Goal: Feedback & Contribution: Contribute content

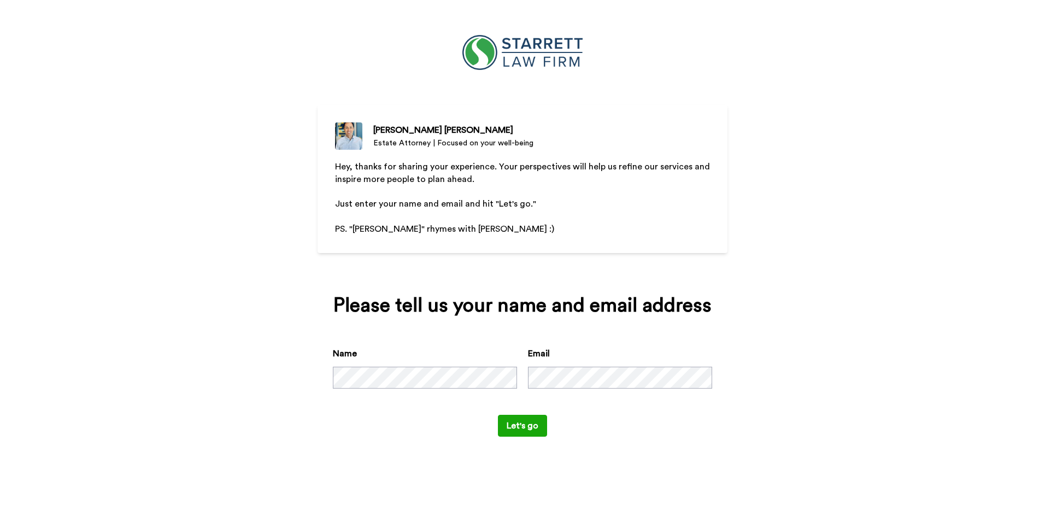
click at [528, 421] on button "Let's go" at bounding box center [522, 426] width 49 height 22
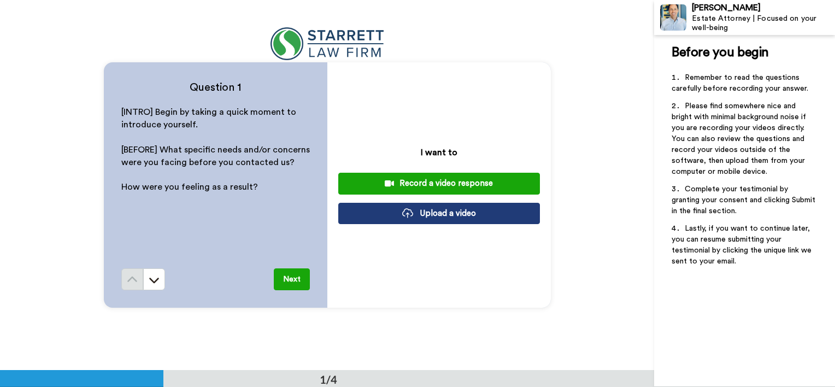
click at [429, 183] on div "Record a video response" at bounding box center [439, 183] width 184 height 11
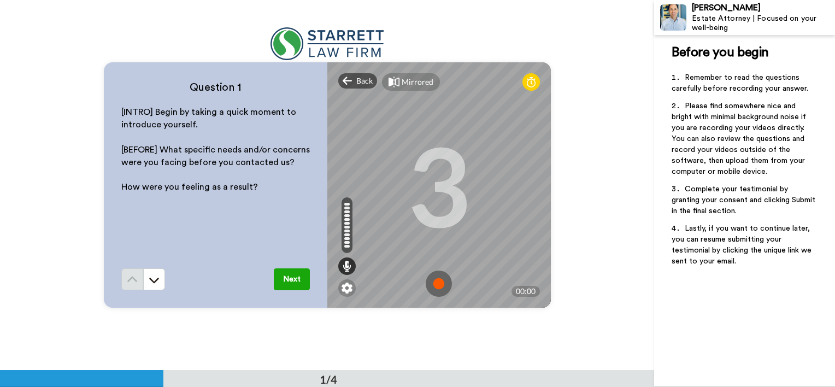
click at [434, 288] on img at bounding box center [439, 284] width 26 height 26
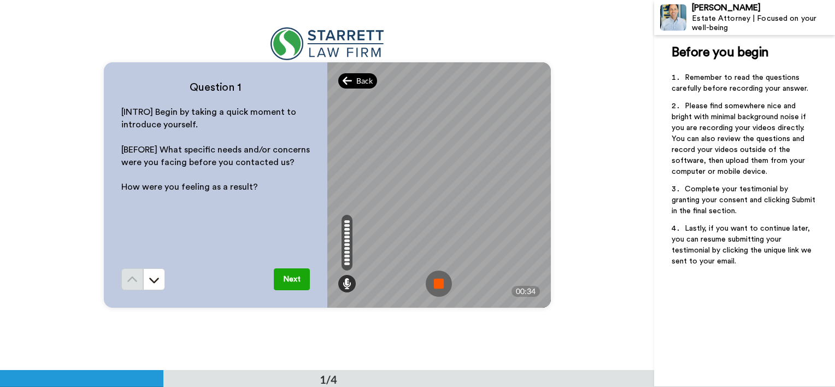
click at [350, 83] on div "Back" at bounding box center [357, 80] width 39 height 15
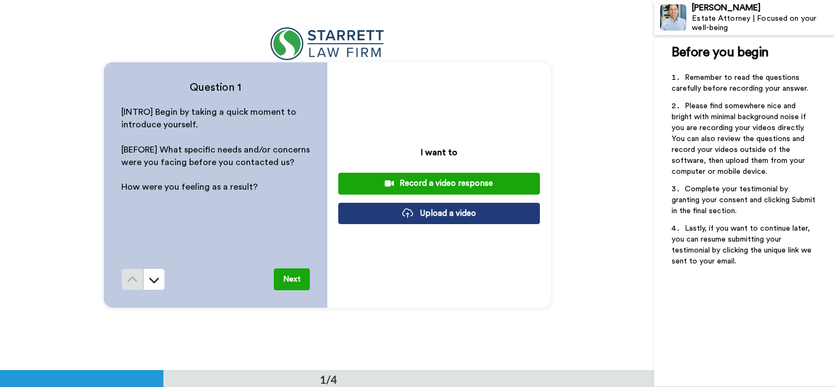
click at [469, 181] on div "Record a video response" at bounding box center [439, 183] width 184 height 11
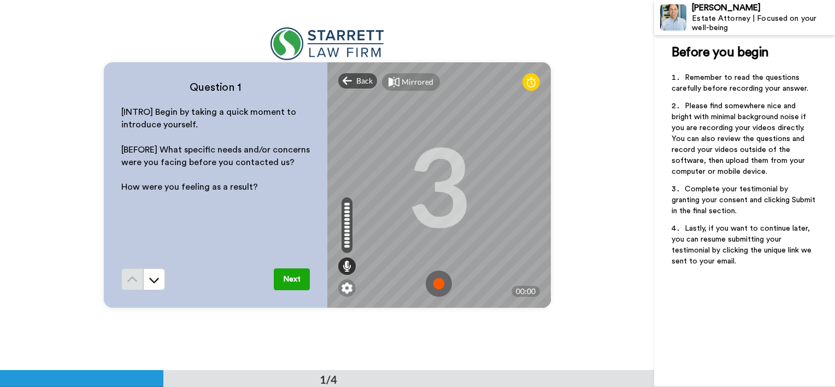
click at [440, 279] on img at bounding box center [439, 284] width 26 height 26
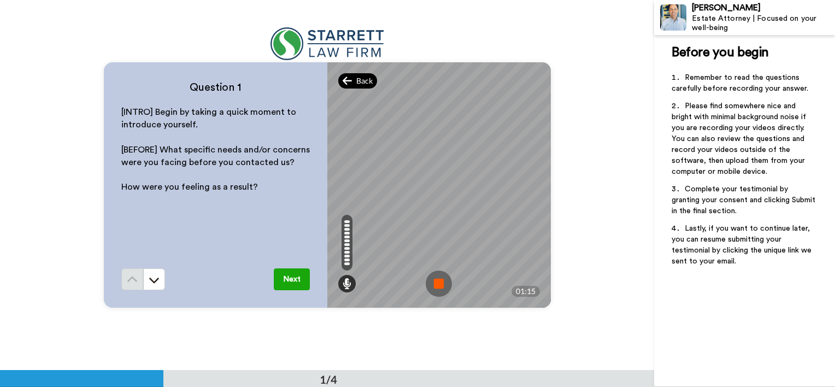
click at [348, 79] on icon at bounding box center [348, 80] width 10 height 11
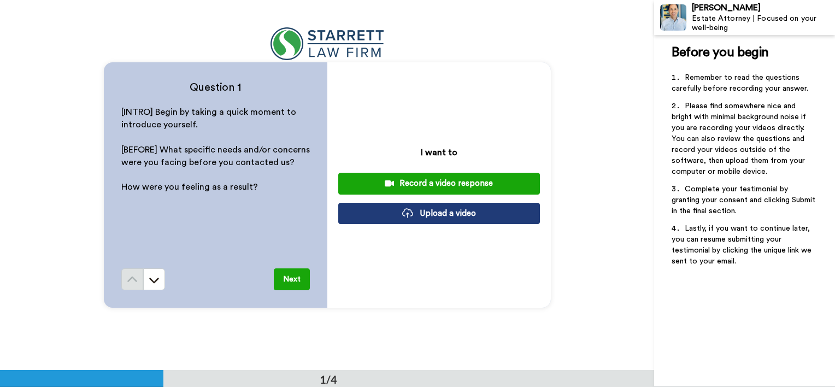
click at [472, 181] on div "Record a video response" at bounding box center [439, 183] width 184 height 11
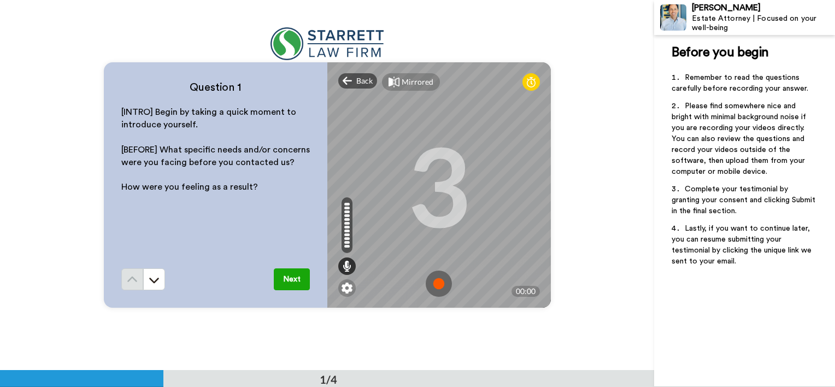
click at [436, 282] on img at bounding box center [439, 284] width 26 height 26
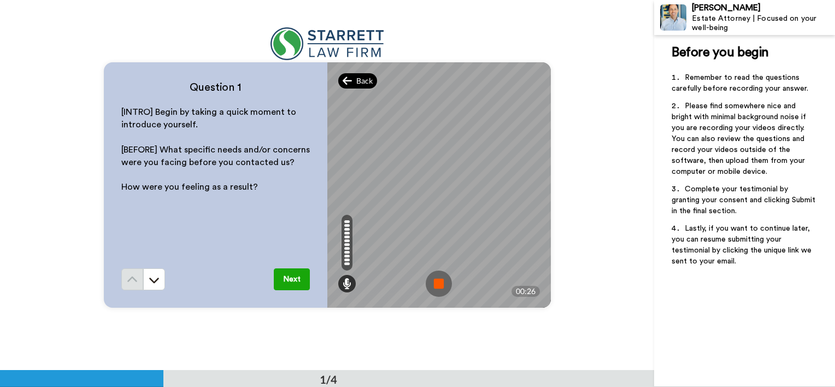
click at [356, 83] on span "Back" at bounding box center [364, 80] width 16 height 11
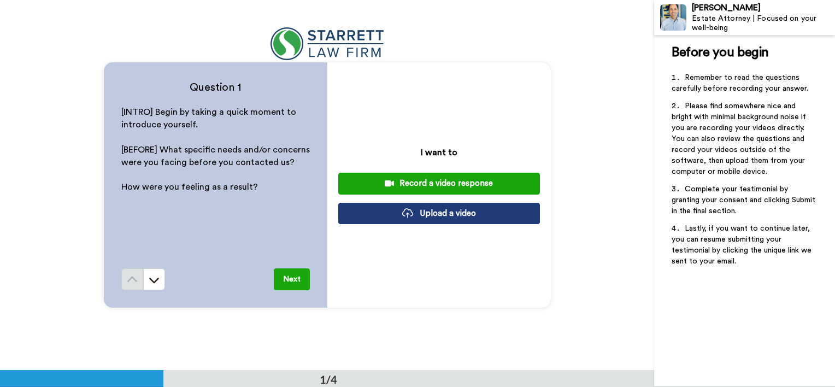
click at [453, 183] on div "Record a video response" at bounding box center [439, 183] width 184 height 11
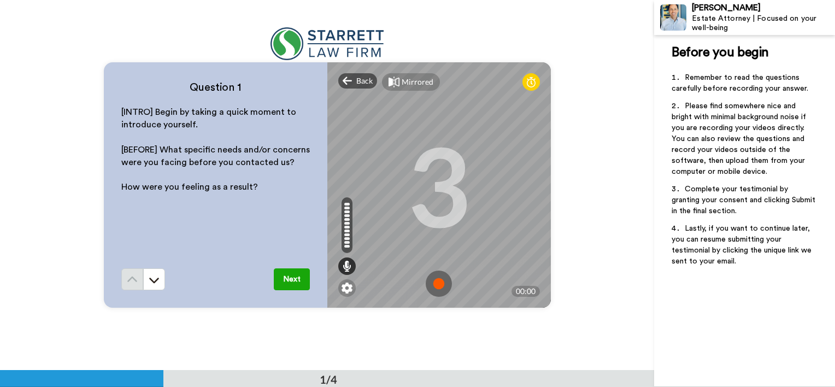
click at [435, 283] on img at bounding box center [439, 284] width 26 height 26
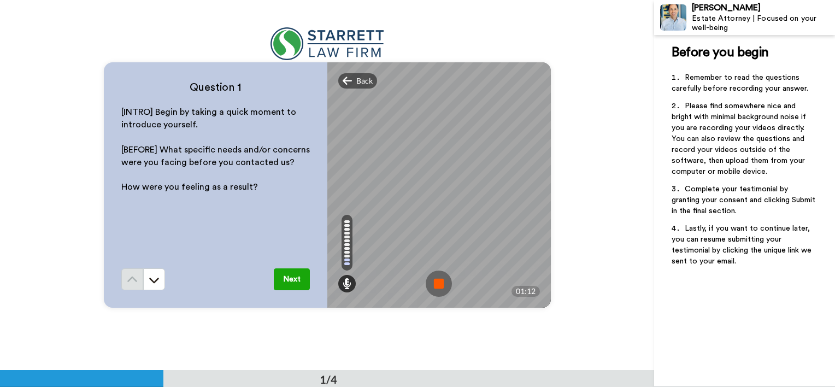
click at [440, 278] on img at bounding box center [439, 284] width 26 height 26
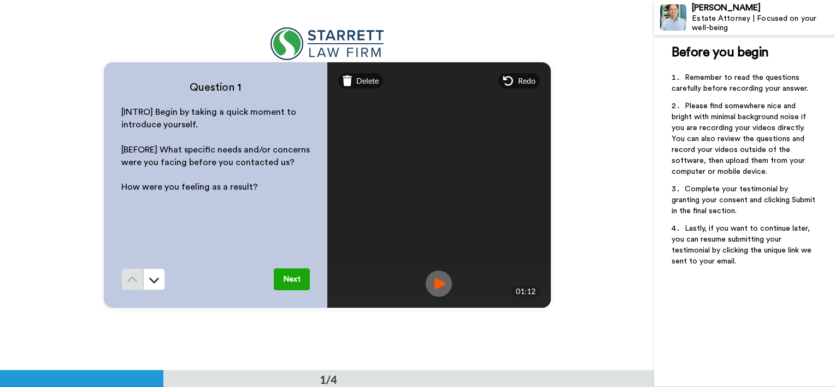
click at [437, 287] on img at bounding box center [439, 284] width 26 height 26
click at [524, 80] on span "Redo" at bounding box center [526, 80] width 17 height 11
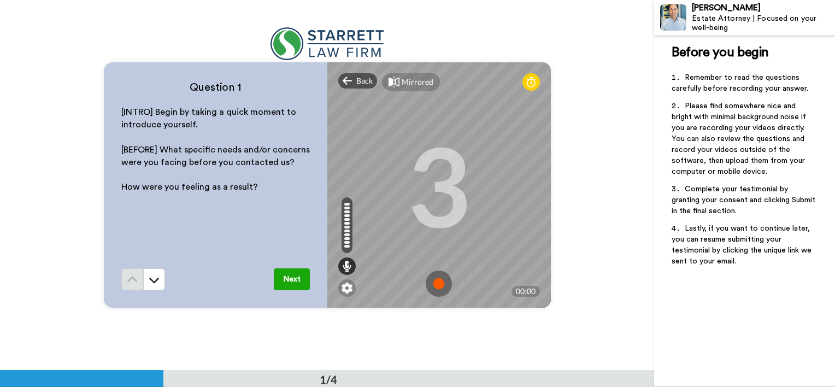
click at [438, 284] on img at bounding box center [439, 284] width 26 height 26
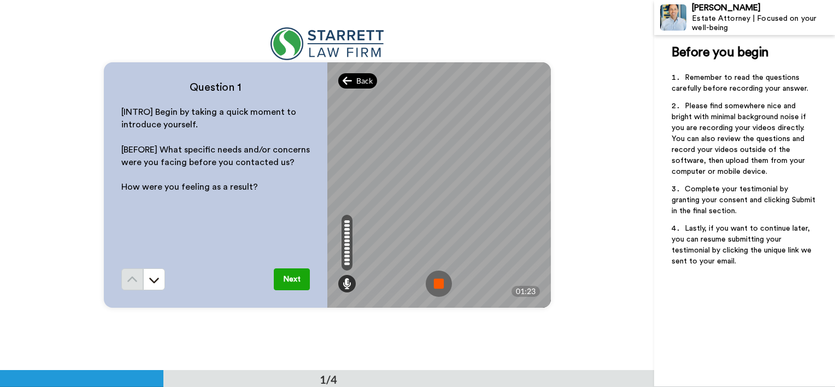
click at [357, 76] on span "Back" at bounding box center [364, 80] width 16 height 11
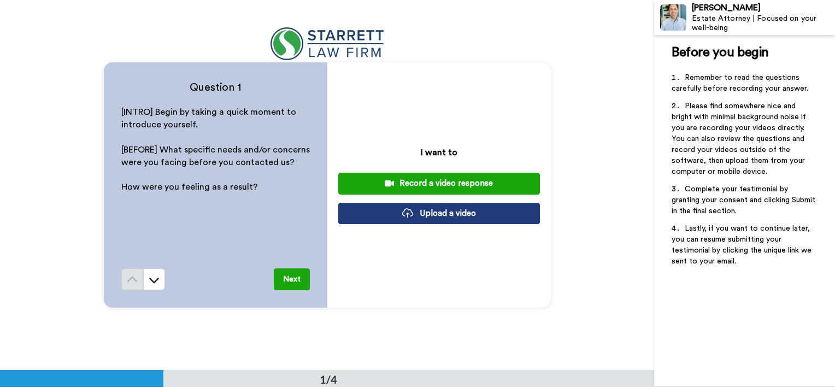
click at [467, 182] on div "Record a video response" at bounding box center [439, 183] width 184 height 11
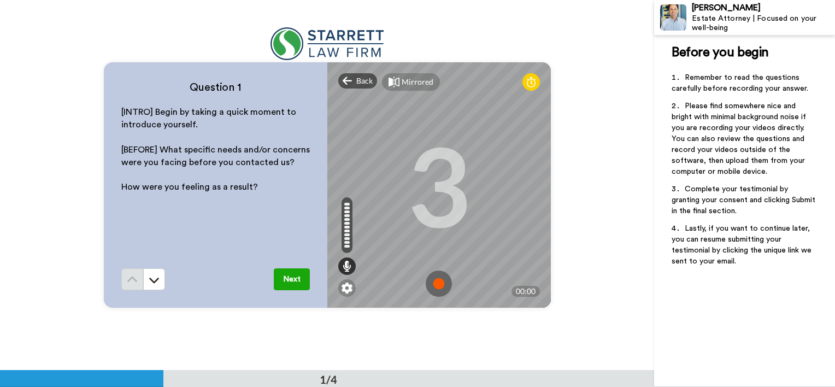
click at [435, 288] on img at bounding box center [439, 284] width 26 height 26
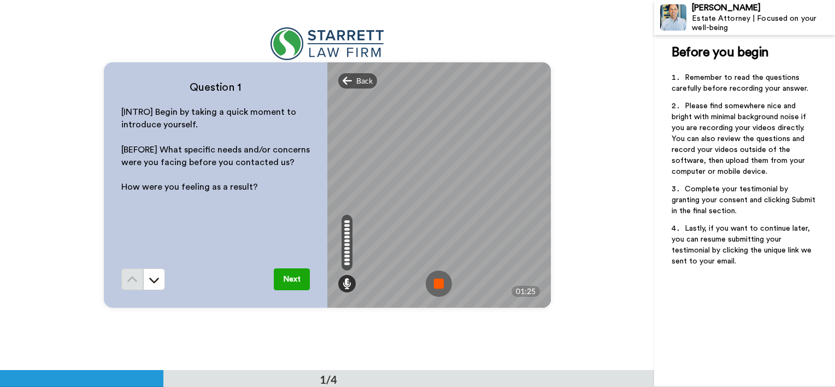
click at [434, 291] on img at bounding box center [439, 284] width 26 height 26
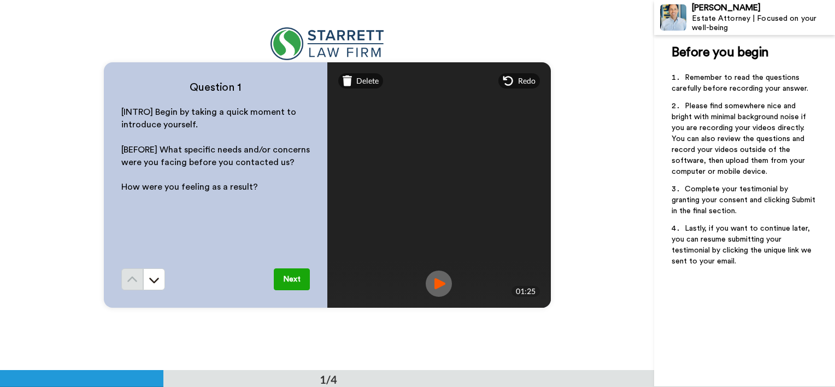
click at [439, 280] on img at bounding box center [439, 284] width 26 height 26
click at [290, 279] on button "Next" at bounding box center [292, 279] width 36 height 22
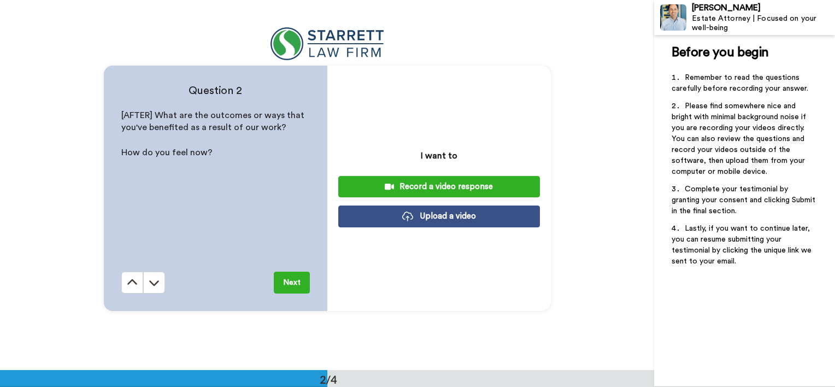
scroll to position [371, 0]
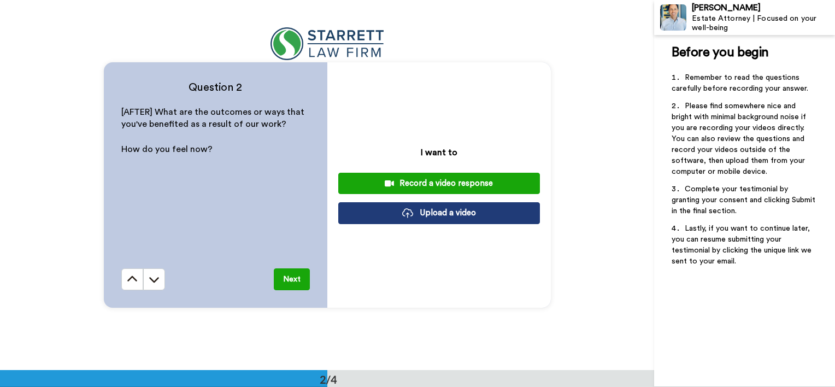
click at [287, 279] on button "Next" at bounding box center [292, 279] width 36 height 22
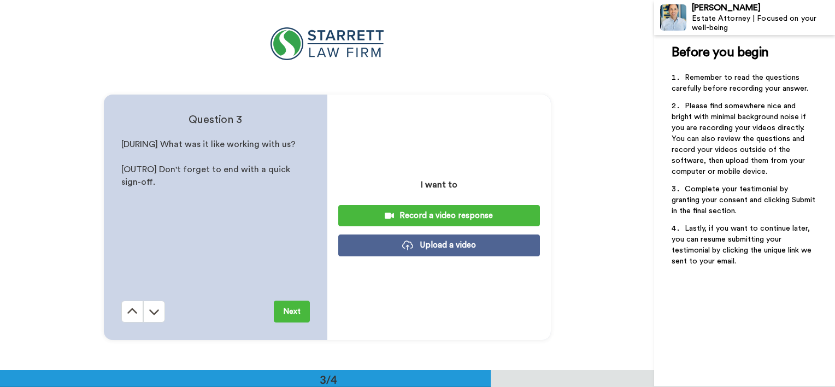
scroll to position [741, 0]
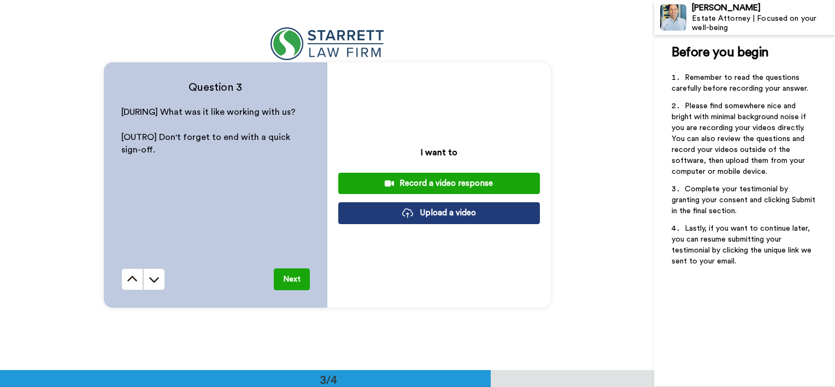
click at [287, 280] on button "Next" at bounding box center [292, 279] width 36 height 22
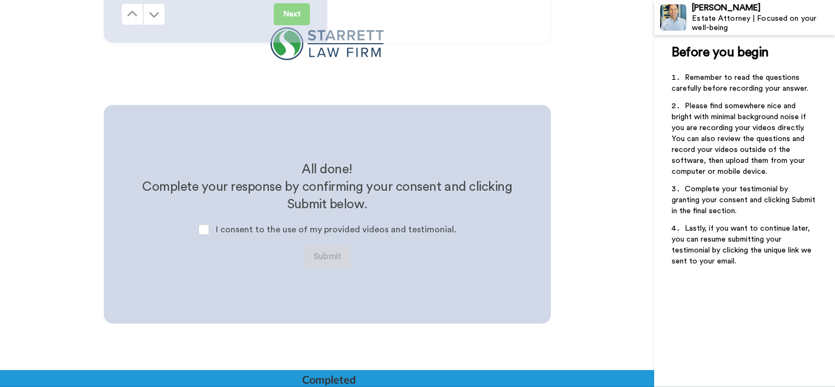
scroll to position [1035, 0]
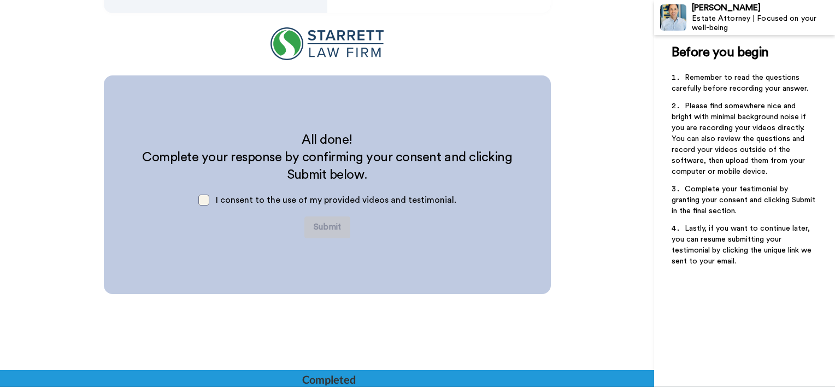
click at [209, 200] on span at bounding box center [203, 200] width 11 height 11
click at [329, 225] on button "Submit" at bounding box center [327, 227] width 46 height 22
